Goal: Task Accomplishment & Management: Complete application form

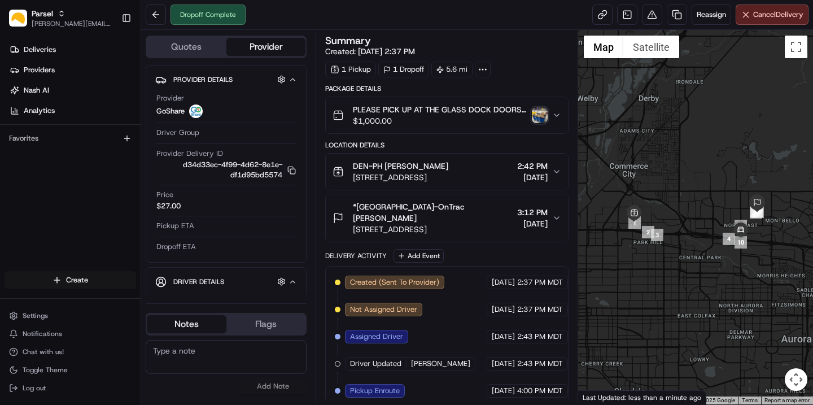
click at [47, 283] on html "Parsel [EMAIL_ADDRESS][PERSON_NAME][DOMAIN_NAME] Toggle Sidebar Deliveries Prov…" at bounding box center [406, 202] width 813 height 405
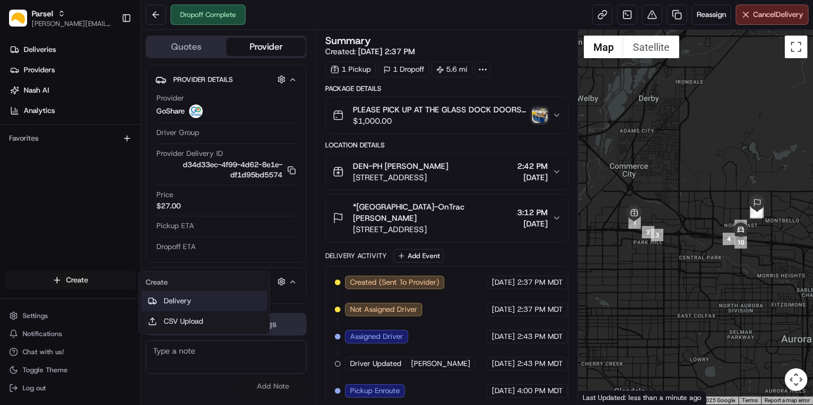
click at [177, 303] on link "Delivery" at bounding box center [204, 301] width 126 height 20
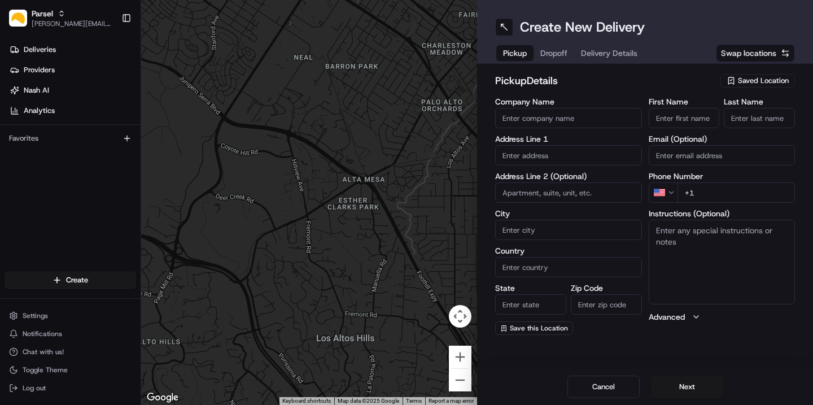
click at [542, 119] on input "Company Name" at bounding box center [568, 118] width 147 height 20
click at [760, 80] on span "Saved Location" at bounding box center [763, 81] width 51 height 10
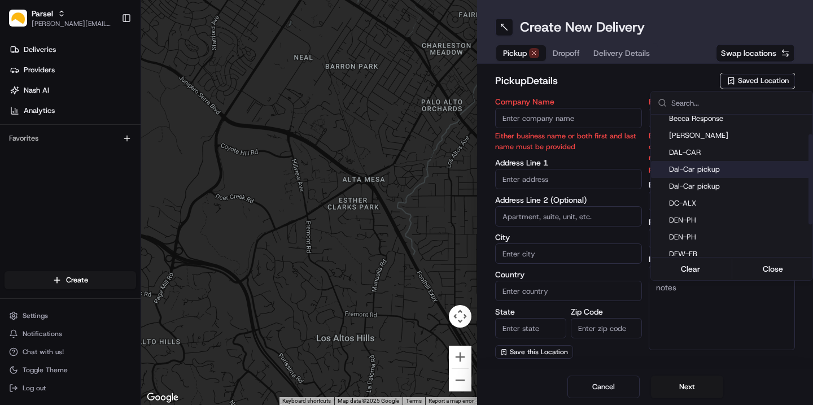
scroll to position [41, 0]
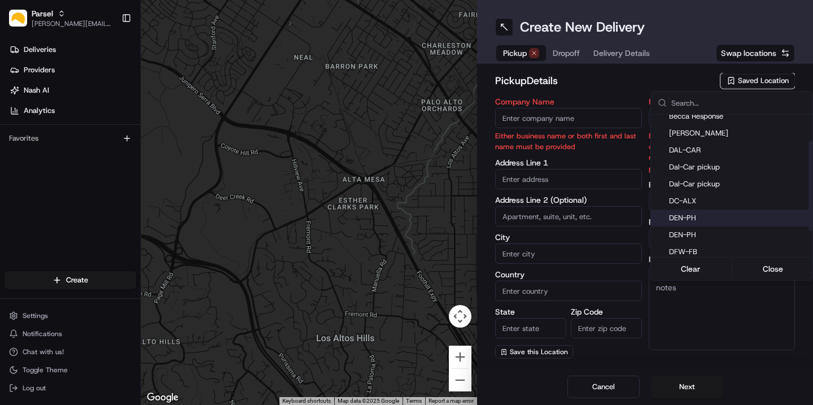
click at [682, 216] on span "DEN-PH" at bounding box center [738, 218] width 139 height 10
type input "DEN-PH"
type input "[STREET_ADDRESS]"
type input "[GEOGRAPHIC_DATA]"
type input "US"
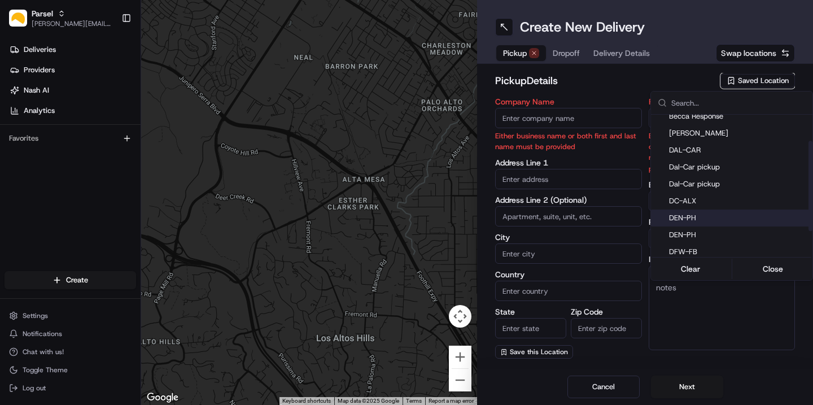
type input "CO"
type input "80216"
type input "[PERSON_NAME]"
type input "[EMAIL_ADDRESS][DOMAIN_NAME]"
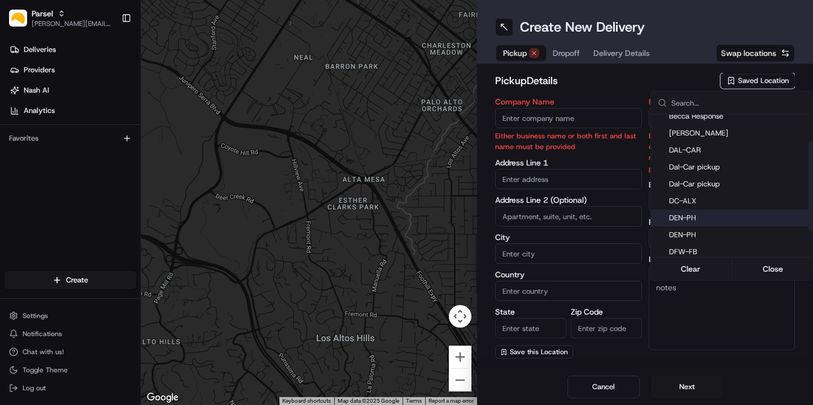
type input "[PHONE_NUMBER]"
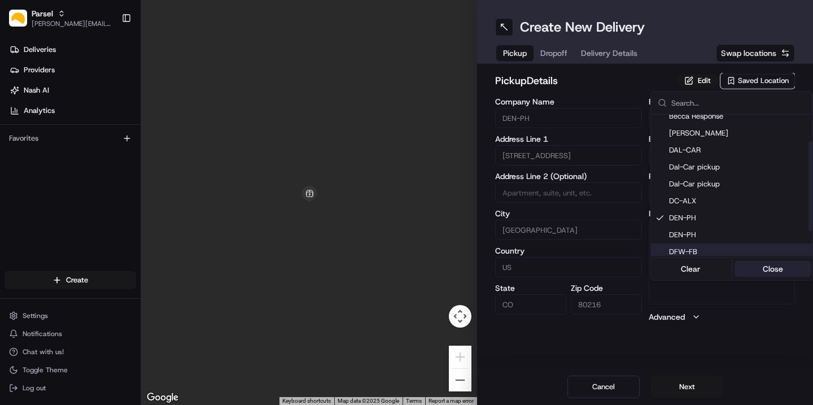
click at [768, 275] on button "Close" at bounding box center [772, 269] width 77 height 16
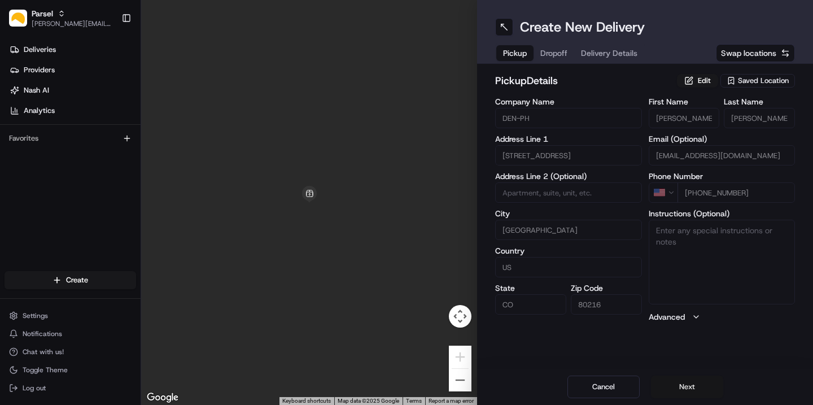
click at [683, 386] on button "Next" at bounding box center [687, 386] width 72 height 23
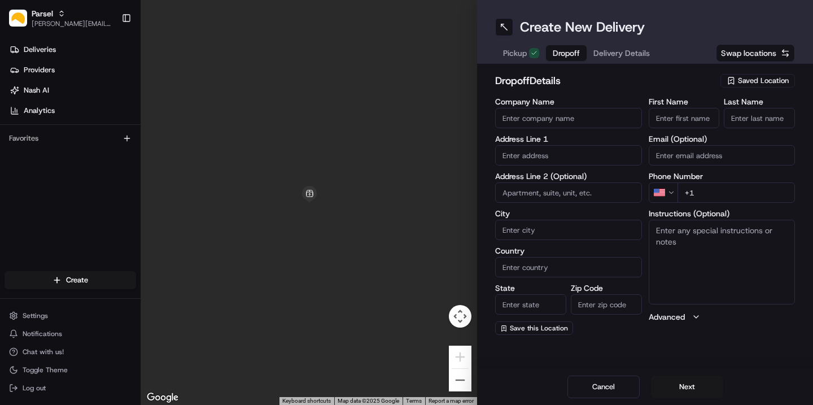
click at [746, 77] on span "Saved Location" at bounding box center [763, 81] width 51 height 10
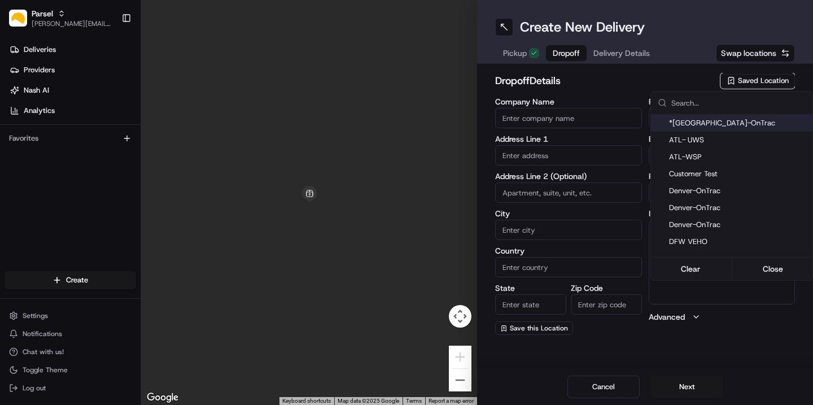
click at [713, 121] on span "*[GEOGRAPHIC_DATA]-OnTrac" at bounding box center [738, 123] width 139 height 10
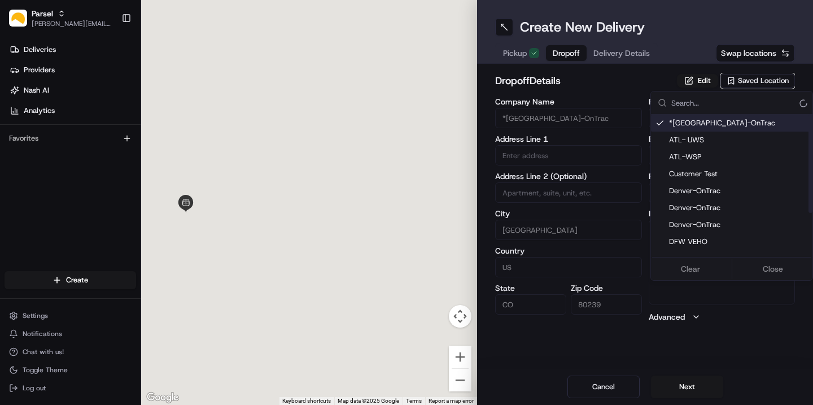
type input "*[GEOGRAPHIC_DATA]-OnTrac"
type input "[STREET_ADDRESS]"
type input "[GEOGRAPHIC_DATA]"
type input "US"
type input "CO"
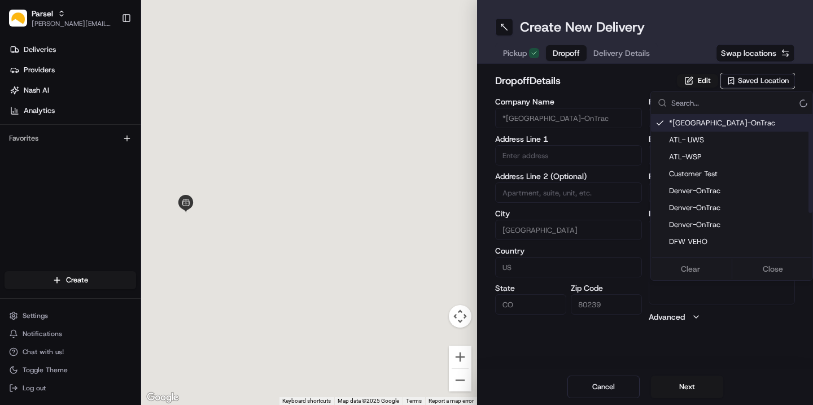
type input "80239"
type input "Bri"
type input "[PERSON_NAME]"
type input "[EMAIL_ADDRESS][DOMAIN_NAME]"
type input "[PHONE_NUMBER]"
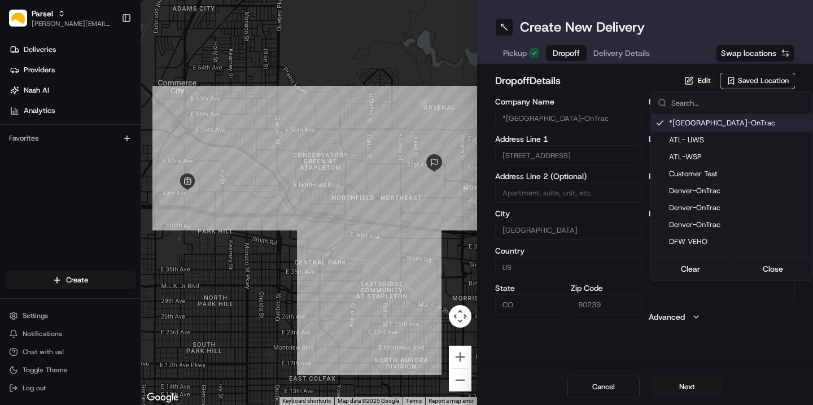
click at [608, 67] on html "Parsel [EMAIL_ADDRESS][PERSON_NAME][DOMAIN_NAME] Toggle Sidebar Deliveries Prov…" at bounding box center [406, 202] width 813 height 405
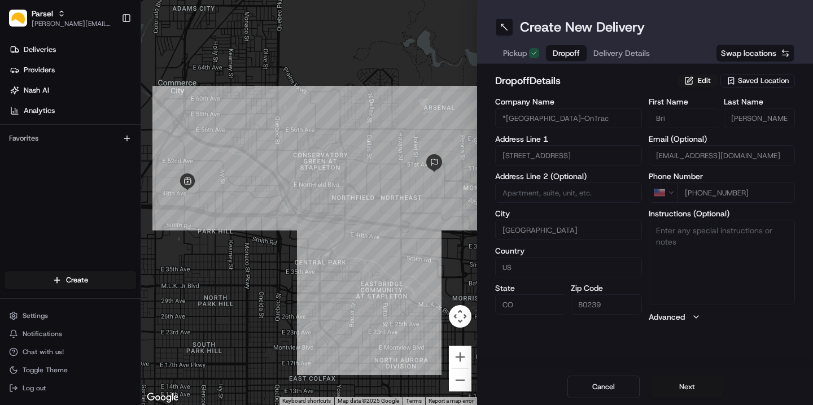
click at [679, 384] on button "Next" at bounding box center [687, 386] width 72 height 23
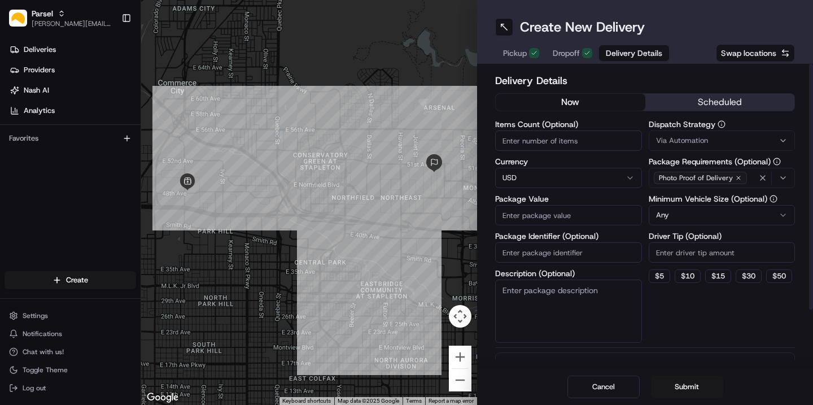
click at [529, 133] on input "Items Count (Optional)" at bounding box center [568, 140] width 147 height 20
type input "13"
click at [529, 216] on input "Package Value" at bounding box center [568, 215] width 147 height 20
type input "200"
click at [547, 309] on textarea "Description (Optional)" at bounding box center [568, 310] width 147 height 63
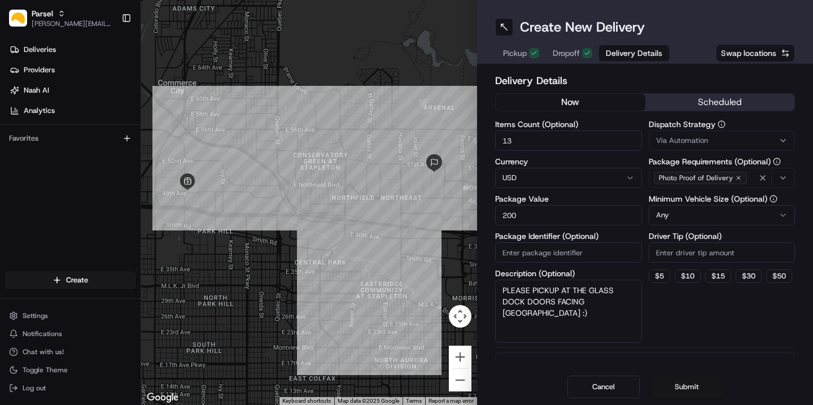
type textarea "PLEASE PICKUP AT THE GLASS DOCK DOORS FACING [GEOGRAPHIC_DATA] :)"
click at [672, 387] on button "Submit" at bounding box center [687, 386] width 72 height 23
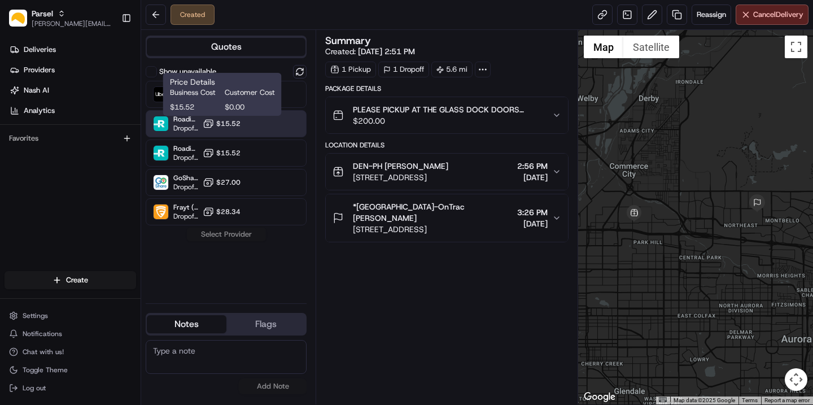
click at [238, 125] on span "$15.52" at bounding box center [228, 123] width 24 height 9
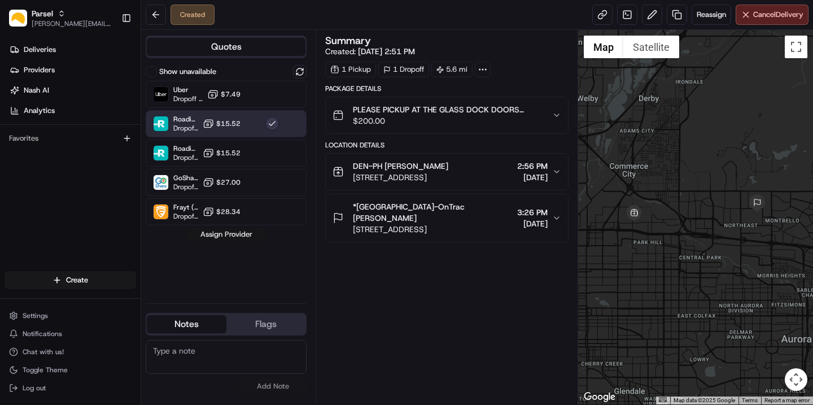
click at [227, 233] on button "Assign Provider" at bounding box center [226, 234] width 80 height 14
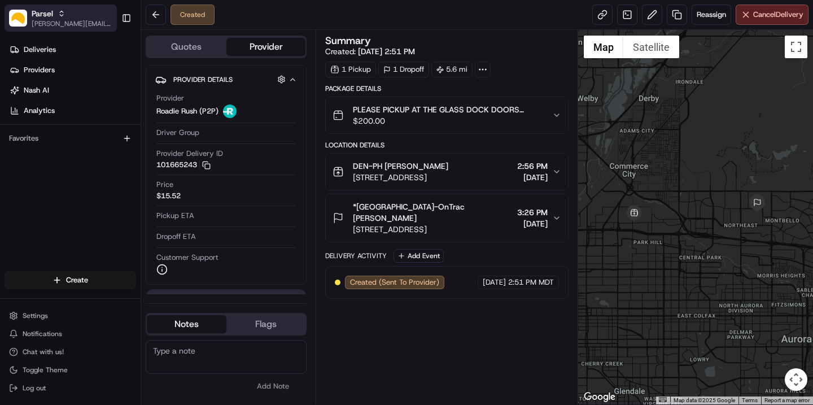
scroll to position [58, 0]
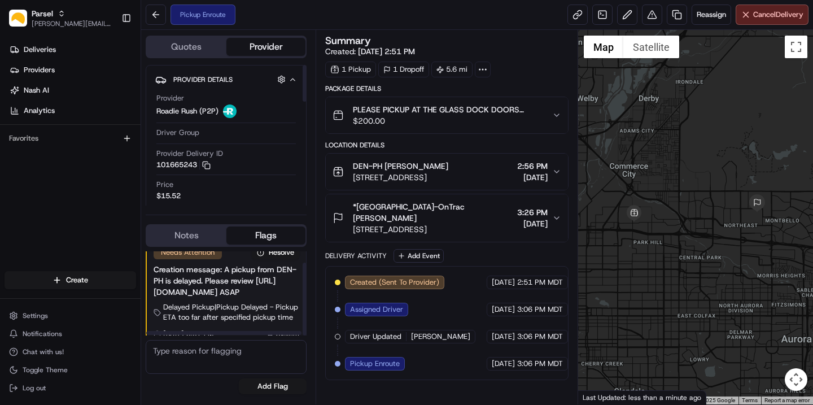
scroll to position [396, 0]
